Goal: Register for event/course

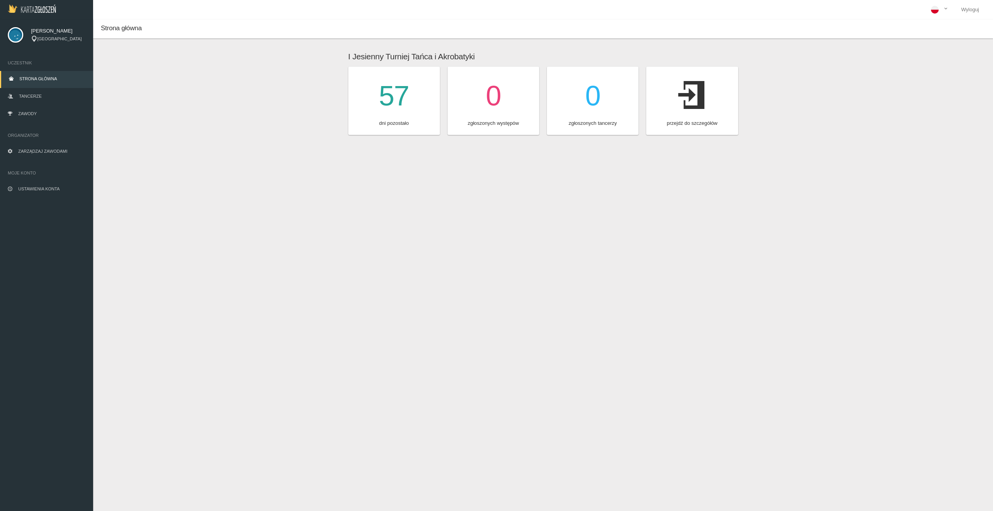
click at [690, 105] on icon at bounding box center [692, 95] width 28 height 43
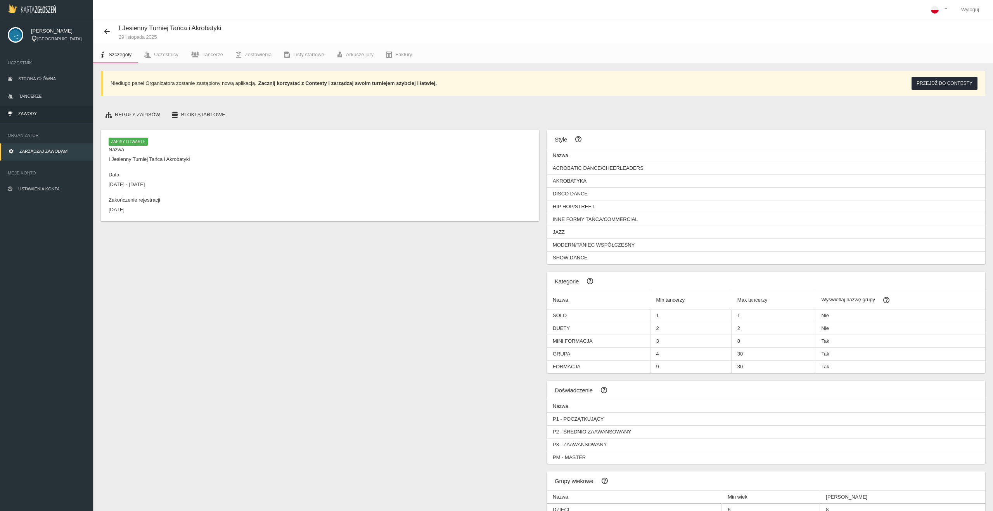
click at [38, 115] on link "Zawody" at bounding box center [46, 114] width 93 height 17
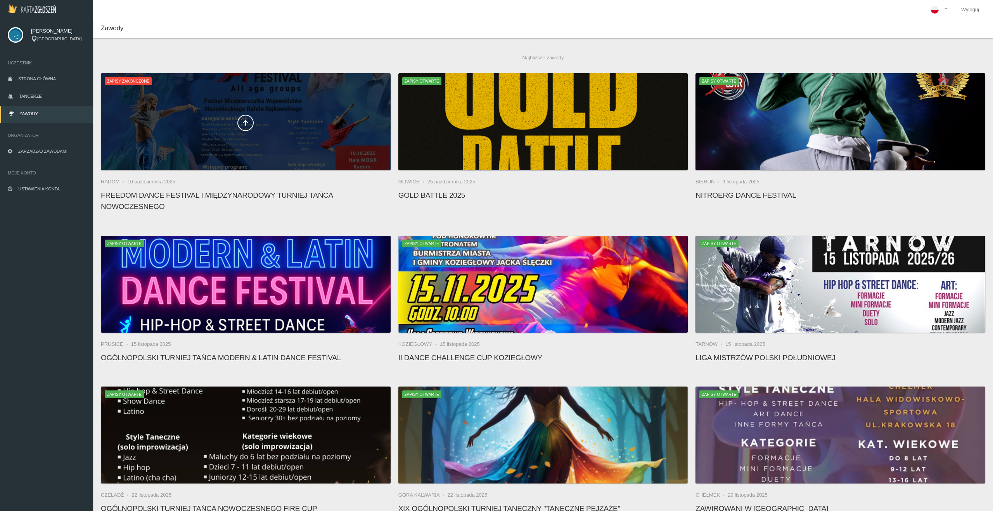
scroll to position [404, 0]
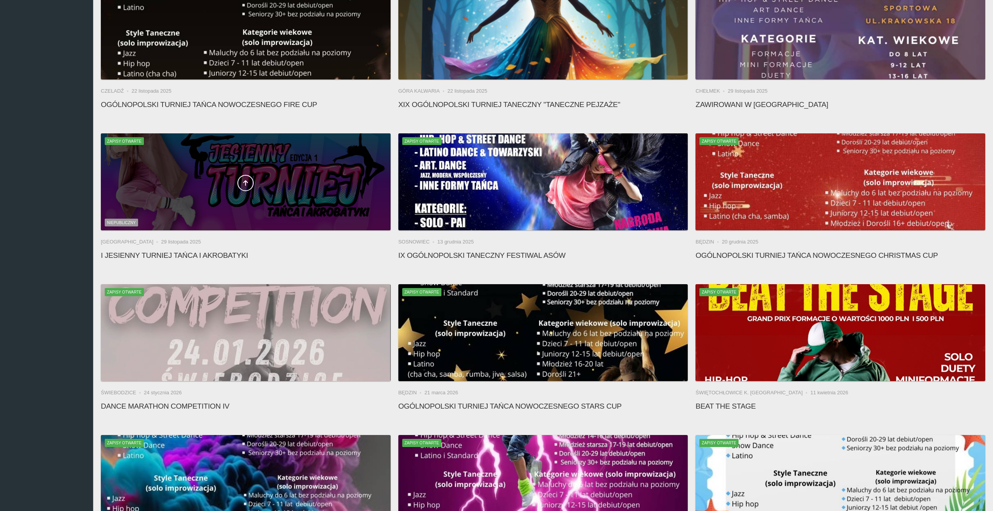
click at [247, 171] on div at bounding box center [246, 181] width 290 height 97
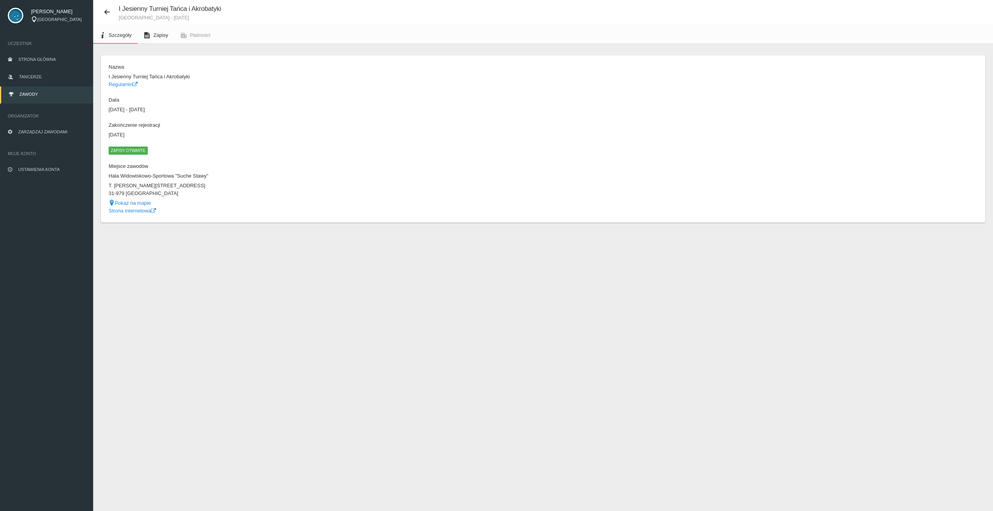
click at [146, 38] on icon at bounding box center [147, 35] width 6 height 6
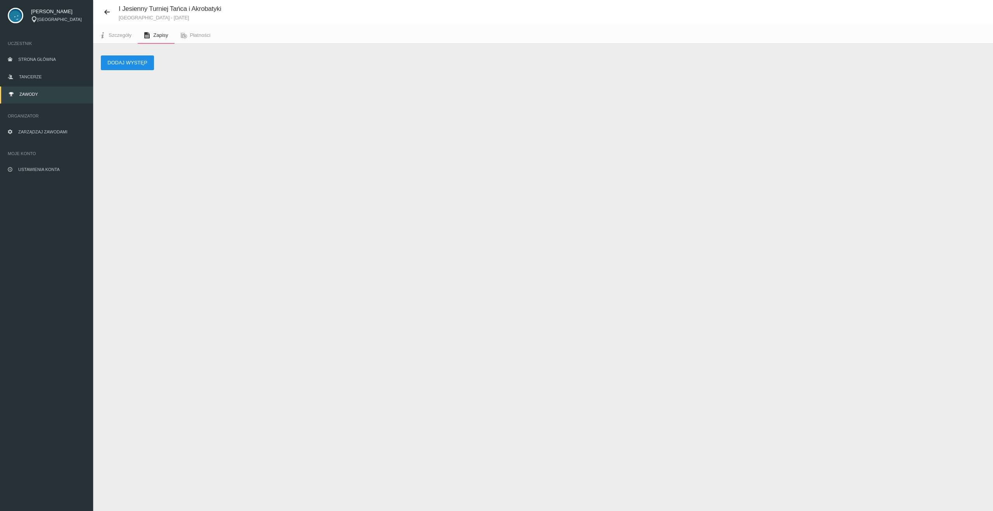
click at [135, 66] on button "Dodaj występ" at bounding box center [127, 62] width 53 height 15
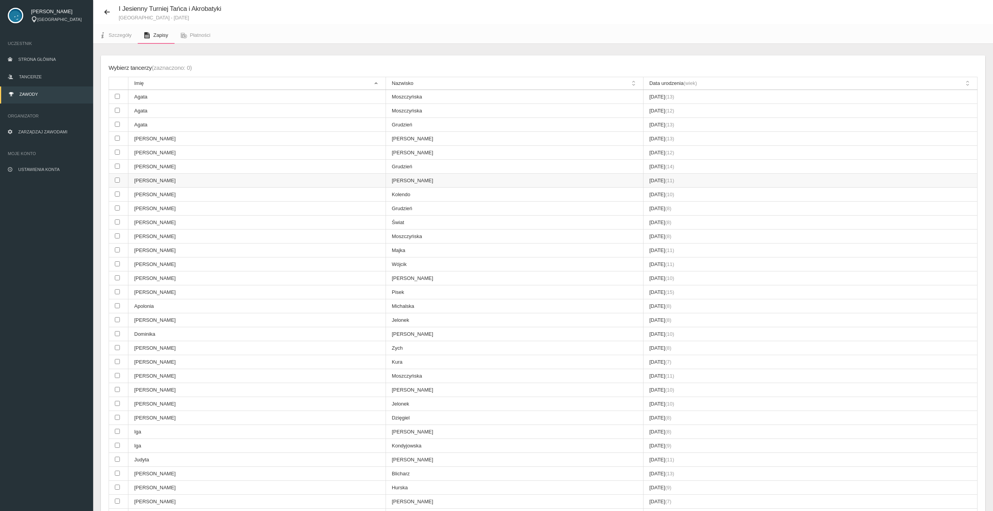
click at [149, 180] on td "[PERSON_NAME]" at bounding box center [257, 181] width 258 height 14
checkbox input "true"
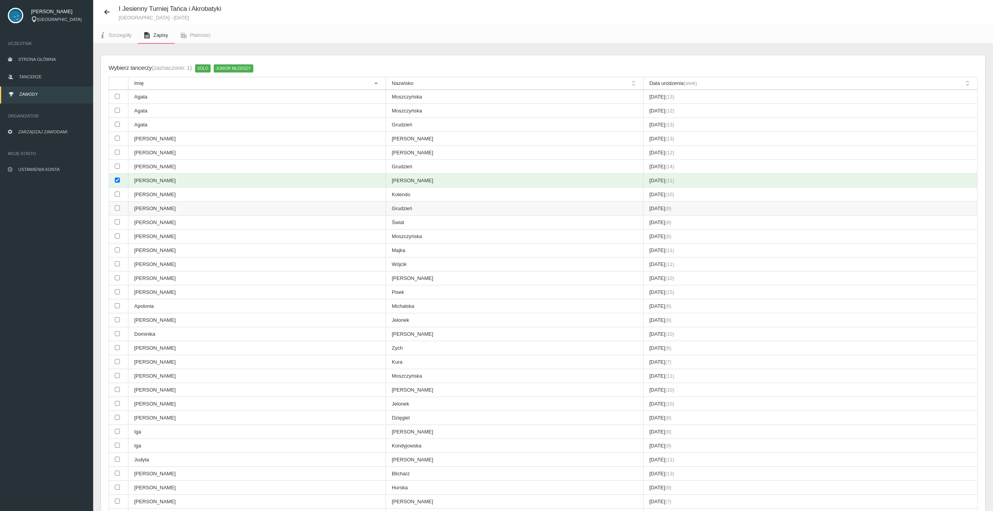
drag, startPoint x: 147, startPoint y: 190, endPoint x: 147, endPoint y: 211, distance: 21.3
click at [147, 191] on td "[PERSON_NAME]" at bounding box center [257, 195] width 258 height 14
checkbox input "true"
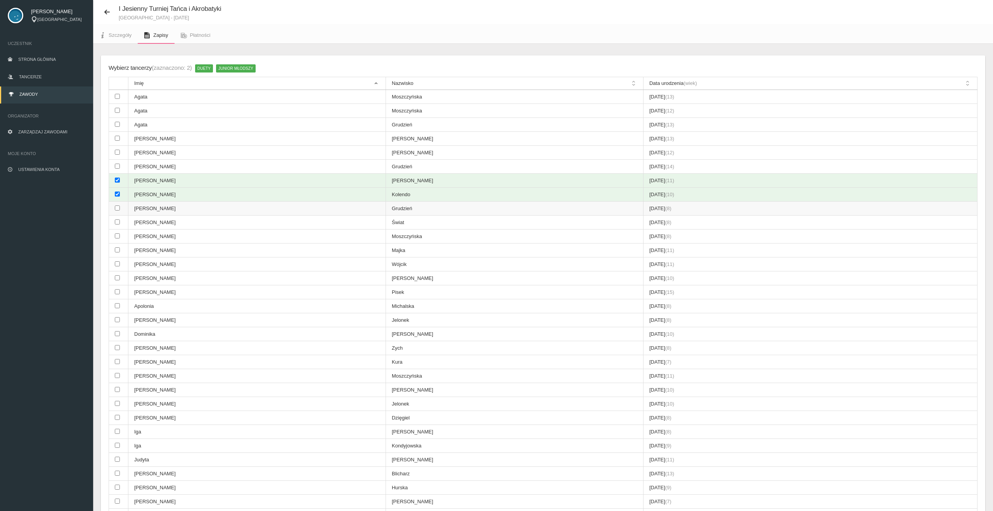
click at [147, 212] on td "[PERSON_NAME]" at bounding box center [257, 209] width 258 height 14
checkbox input "true"
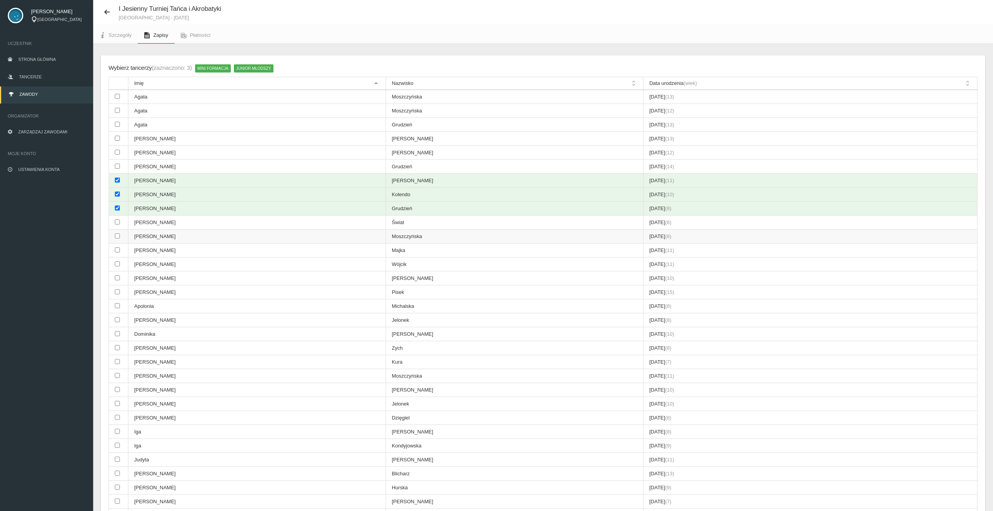
click at [142, 230] on td "[PERSON_NAME]" at bounding box center [257, 237] width 258 height 14
checkbox input "true"
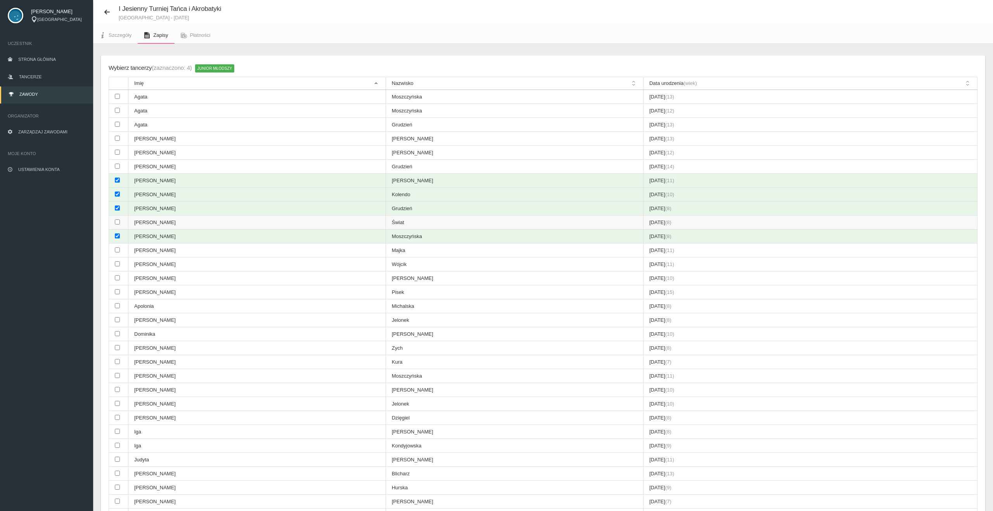
click at [143, 220] on td "[PERSON_NAME]" at bounding box center [257, 223] width 258 height 14
checkbox input "true"
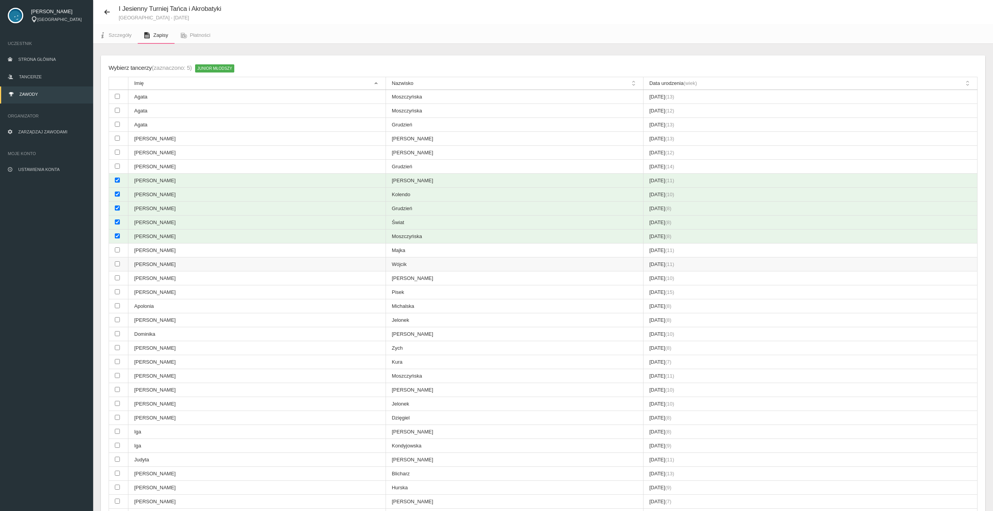
click at [144, 258] on td "[PERSON_NAME]" at bounding box center [257, 265] width 258 height 14
checkbox input "true"
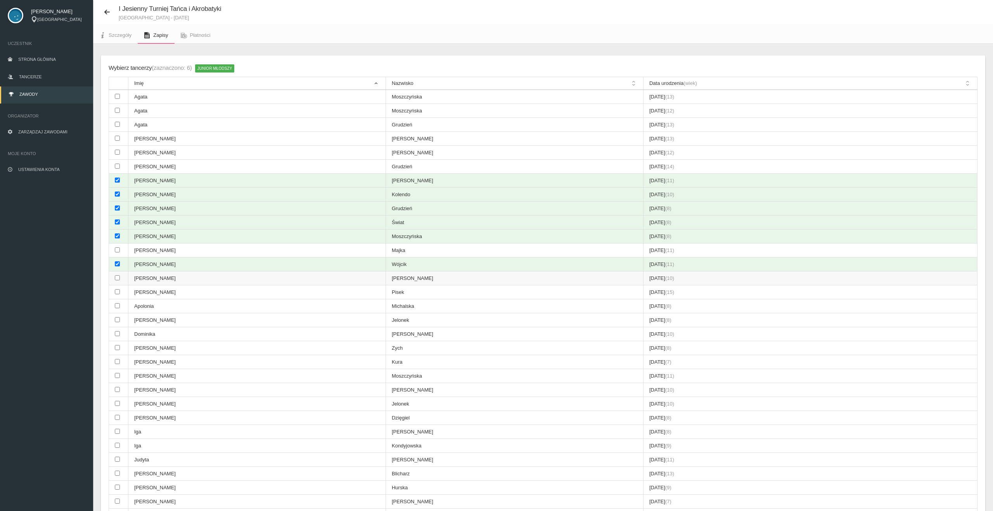
click at [141, 283] on td "[PERSON_NAME]" at bounding box center [257, 279] width 258 height 14
checkbox input "true"
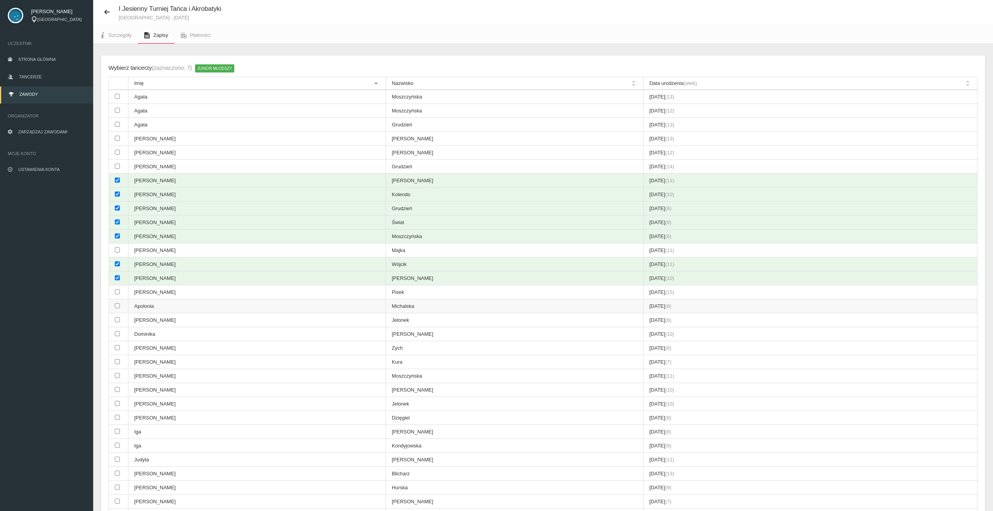
click at [140, 302] on td "Apolonia" at bounding box center [257, 307] width 258 height 14
checkbox input "true"
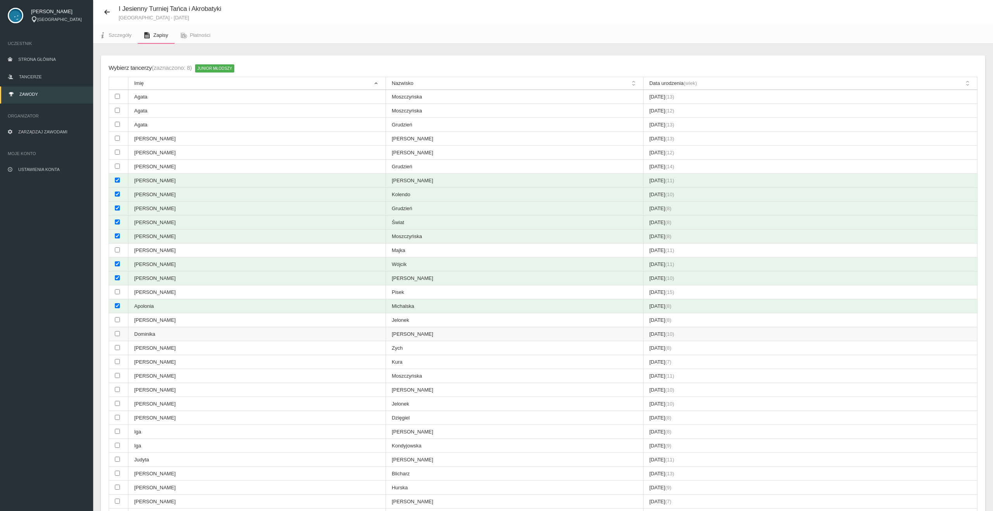
click at [140, 337] on td "Dominika" at bounding box center [257, 334] width 258 height 14
checkbox input "true"
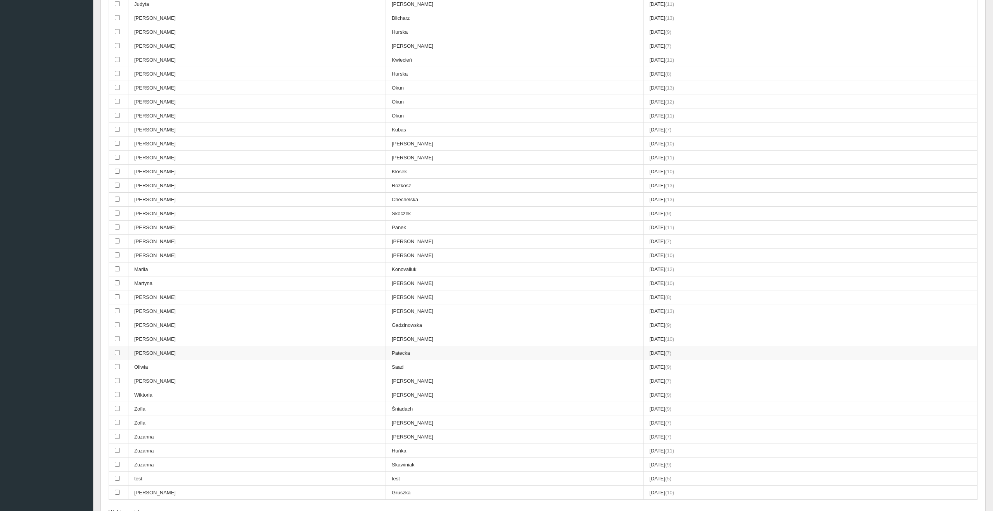
scroll to position [572, 0]
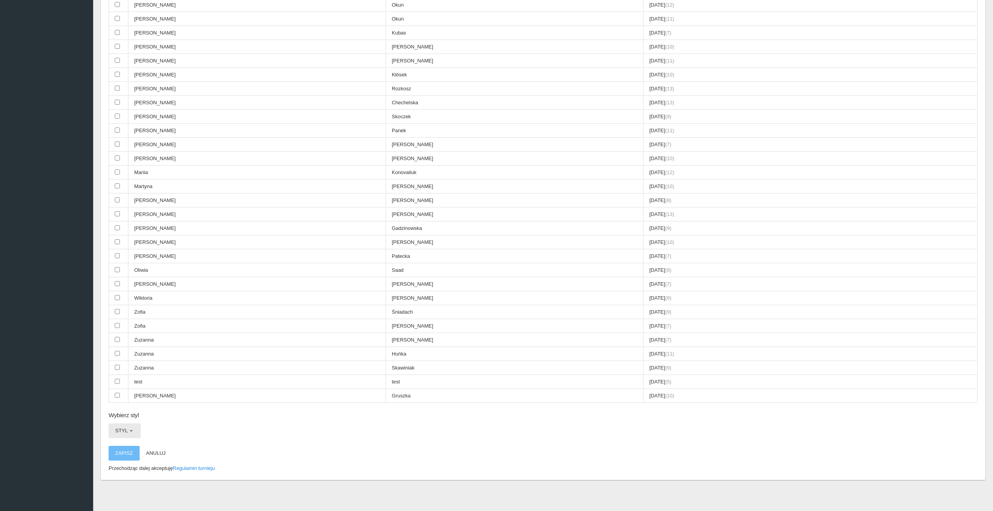
click at [131, 434] on span "button" at bounding box center [131, 431] width 6 height 6
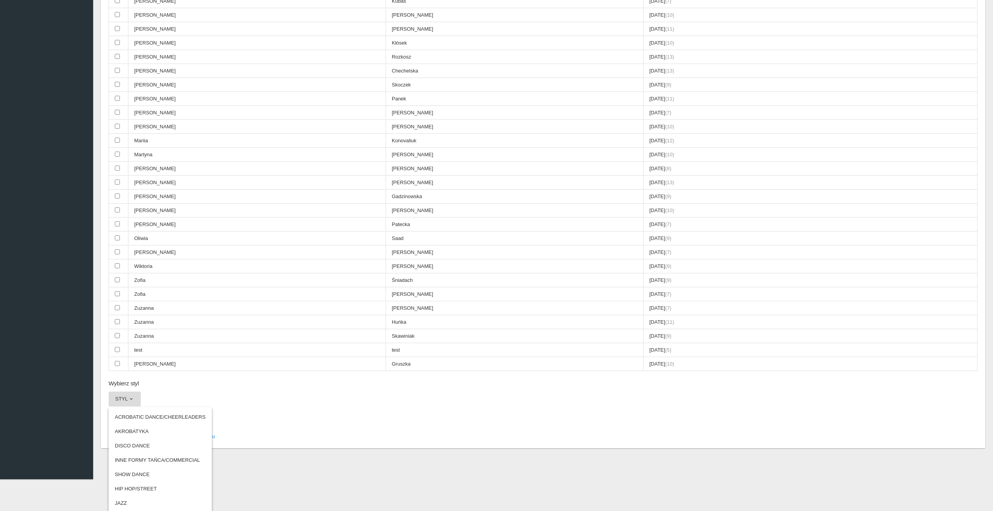
scroll to position [607, 0]
drag, startPoint x: 184, startPoint y: 457, endPoint x: 224, endPoint y: 426, distance: 51.7
click at [184, 457] on link "INNE FORMY TAŃCA/COMMERCIAL" at bounding box center [160, 458] width 103 height 14
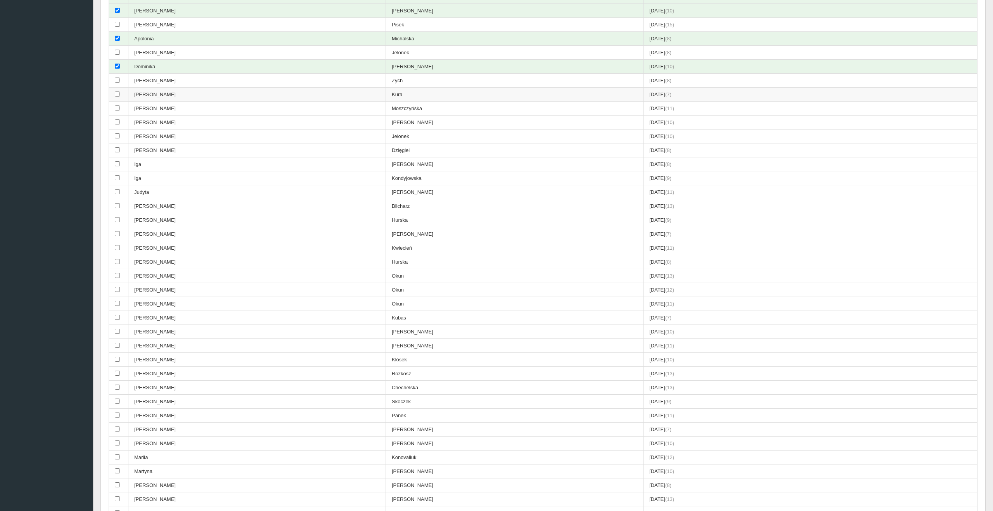
scroll to position [608, 0]
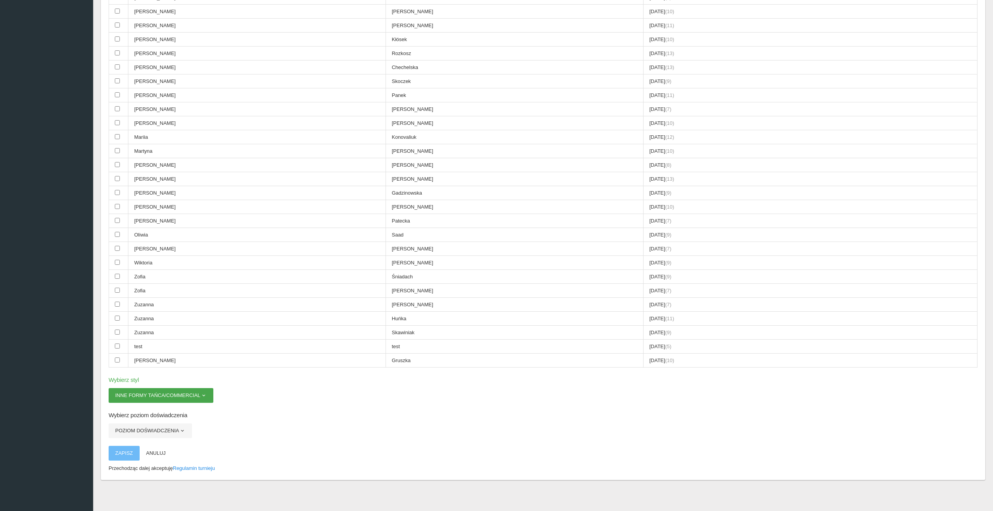
click at [199, 398] on button "INNE FORMY TAŃCA/COMMERCIAL" at bounding box center [161, 395] width 105 height 15
click at [181, 412] on link "ACROBATIC DANCE/CHEERLEADERS" at bounding box center [160, 414] width 103 height 14
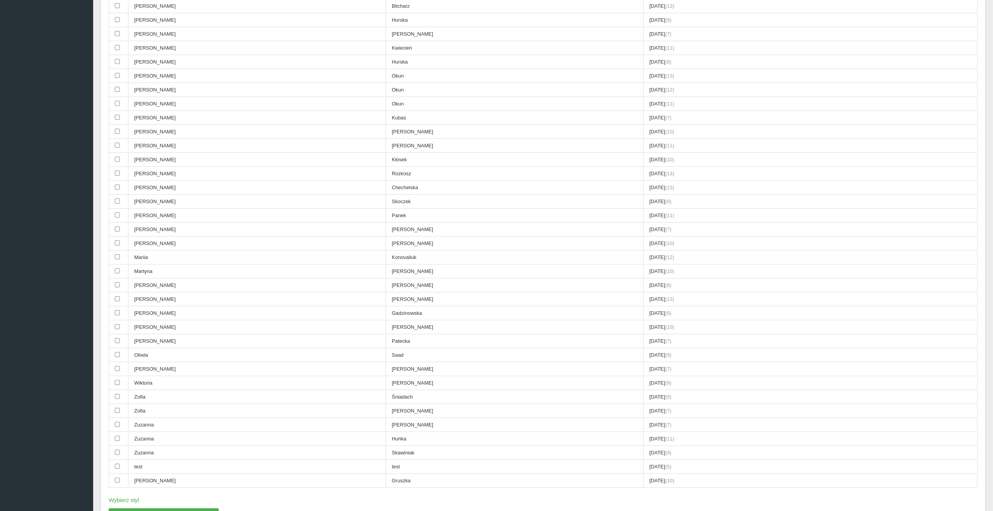
scroll to position [577, 0]
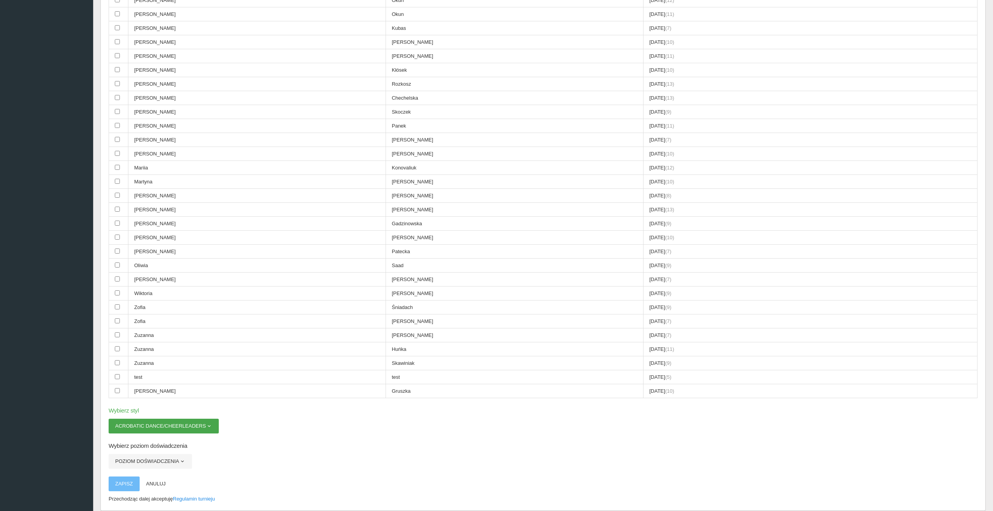
click at [214, 427] on button "ACROBATIC DANCE/CHEERLEADERS" at bounding box center [164, 426] width 110 height 15
click at [143, 501] on link "SHOW DANCE" at bounding box center [160, 502] width 103 height 14
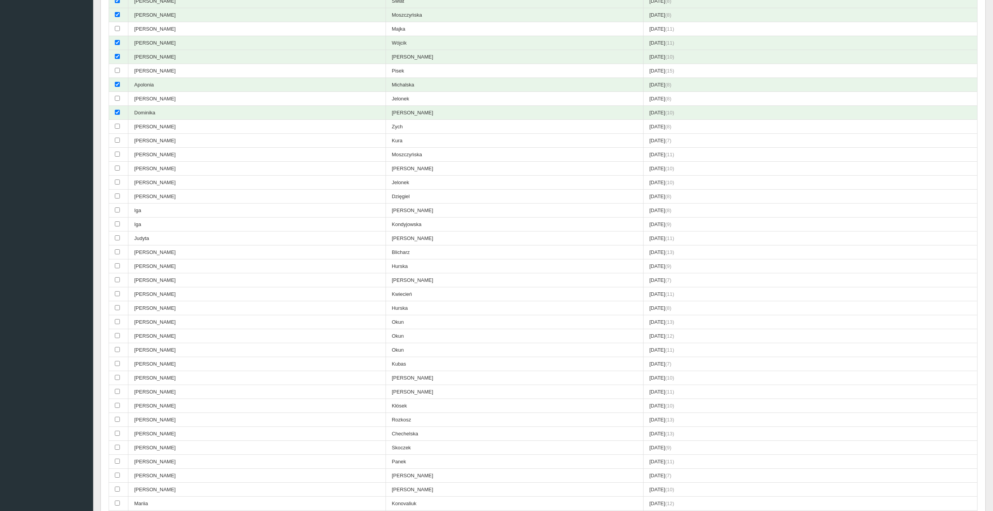
scroll to position [608, 0]
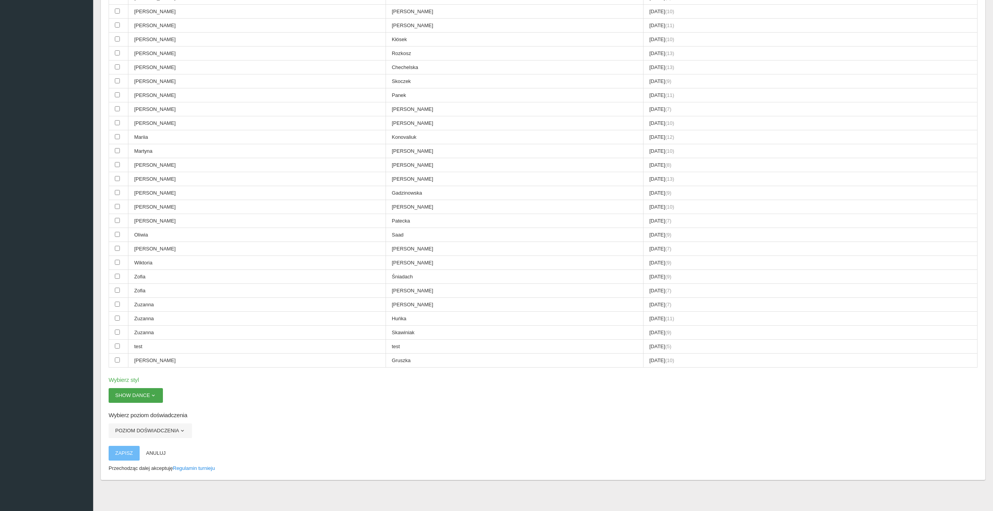
click at [147, 394] on button "SHOW DANCE" at bounding box center [136, 395] width 54 height 15
drag, startPoint x: 147, startPoint y: 411, endPoint x: 153, endPoint y: 411, distance: 6.6
click at [147, 411] on link "ACROBATIC DANCE/CHEERLEADERS" at bounding box center [160, 414] width 103 height 14
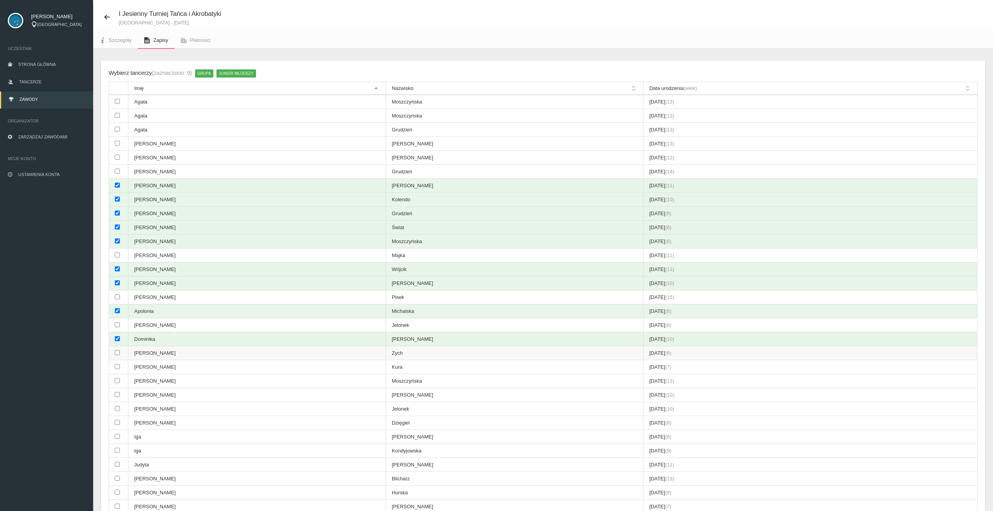
scroll to position [0, 0]
